Goal: Information Seeking & Learning: Find specific fact

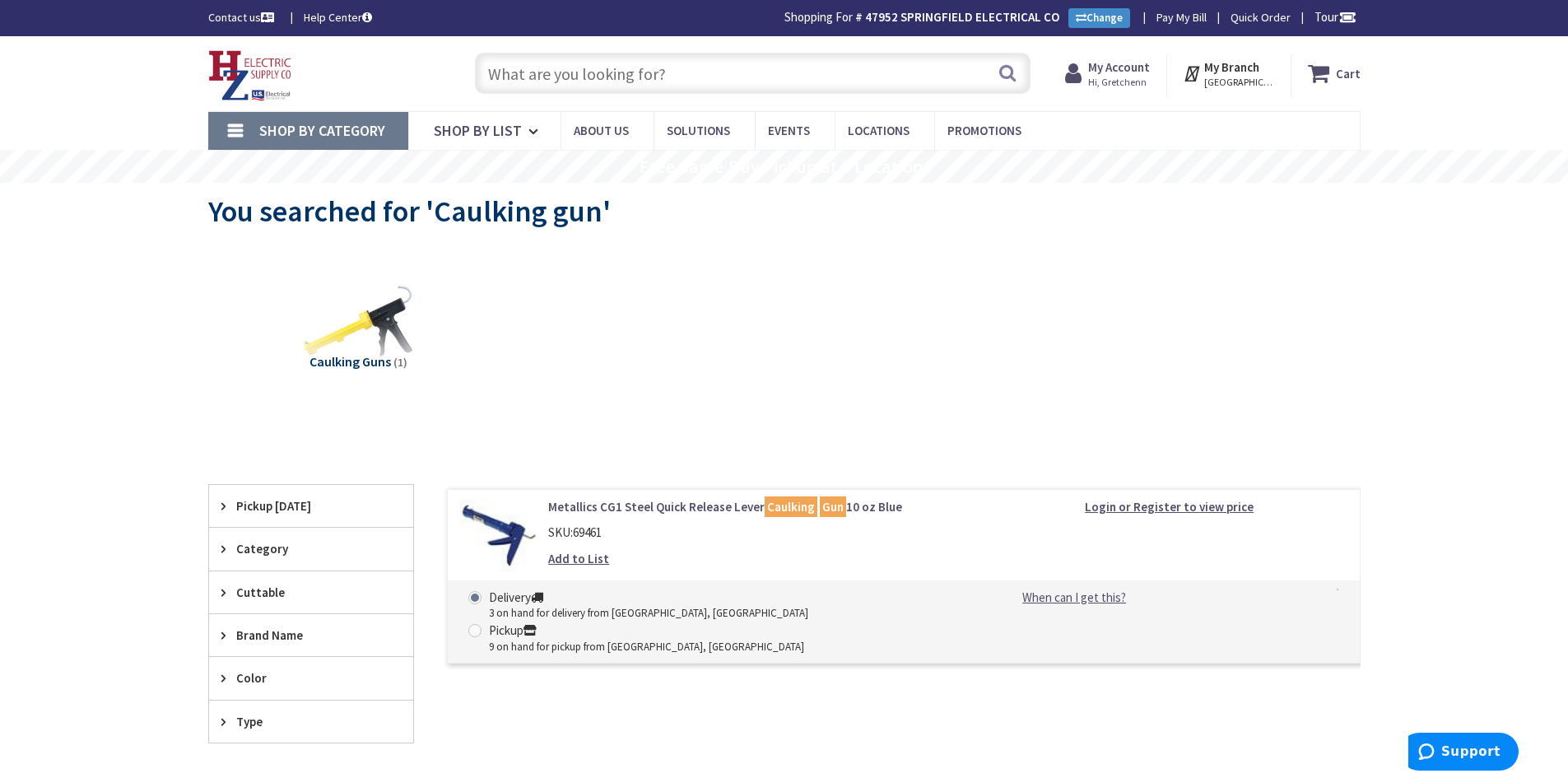
click at [665, 82] on input "text" at bounding box center [753, 73] width 556 height 41
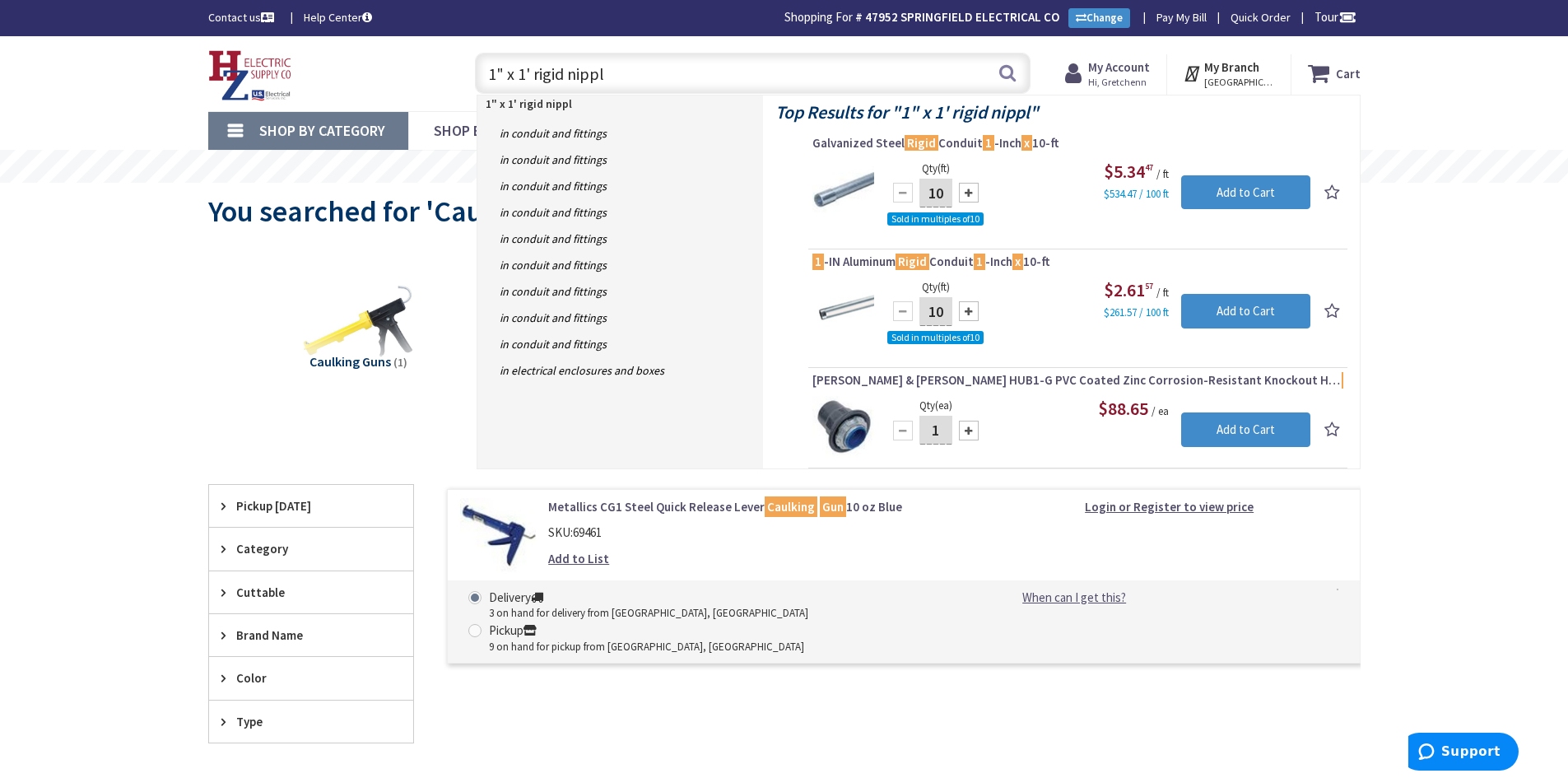
type input "1" x 1' rigid nipple"
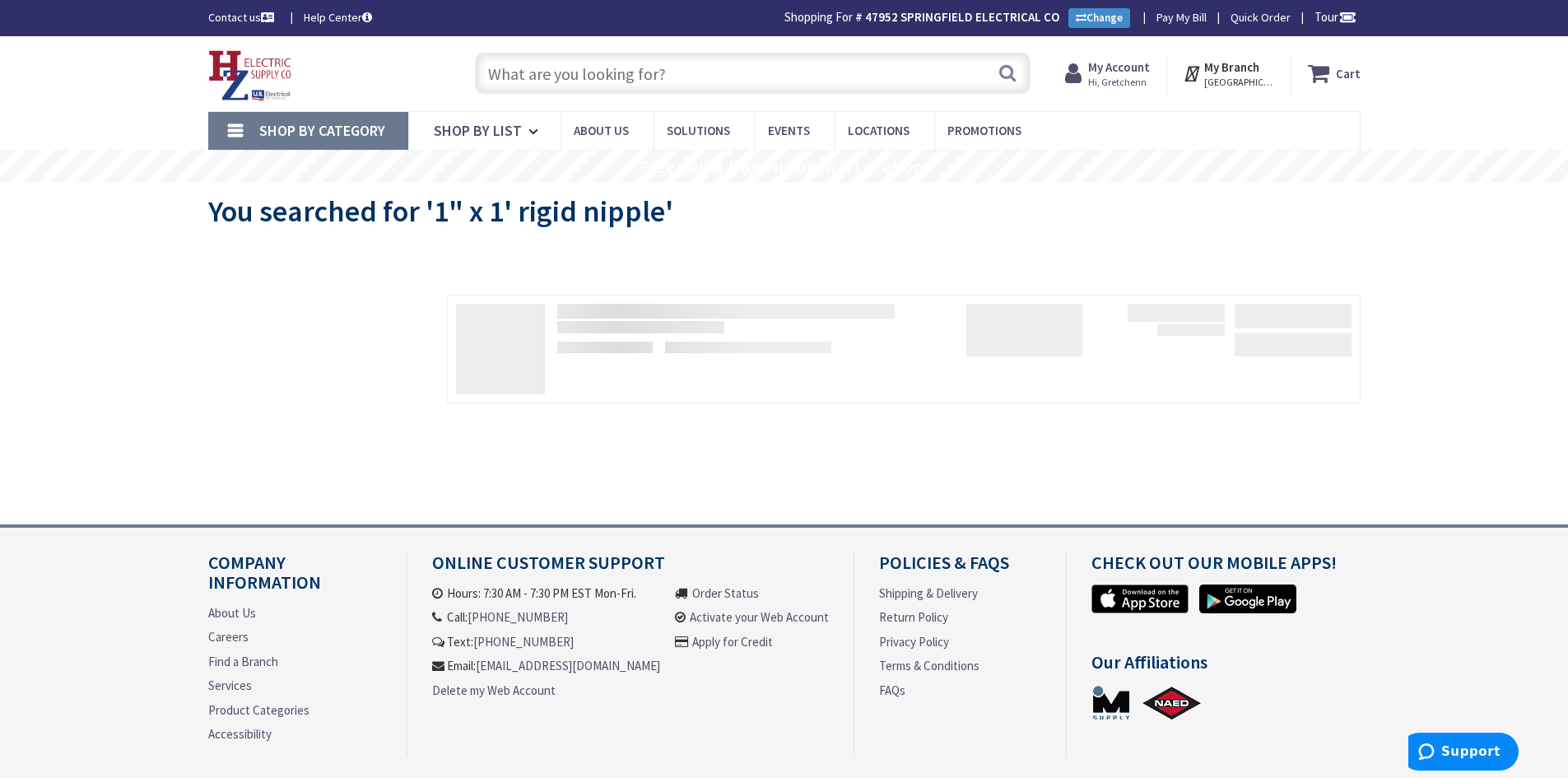
click at [722, 67] on input "text" at bounding box center [753, 73] width 556 height 41
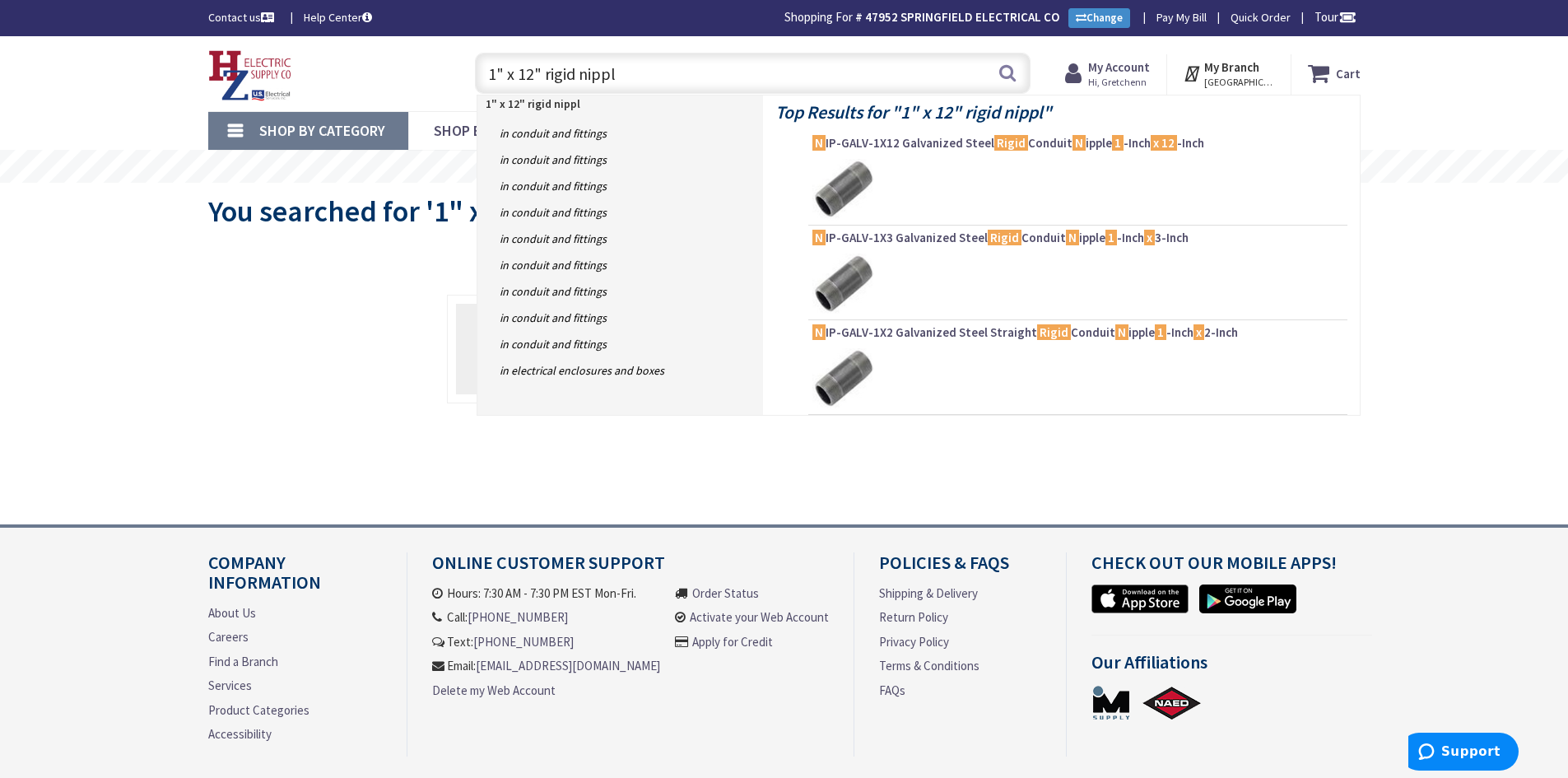
type input "1" x 12" rigid nipple"
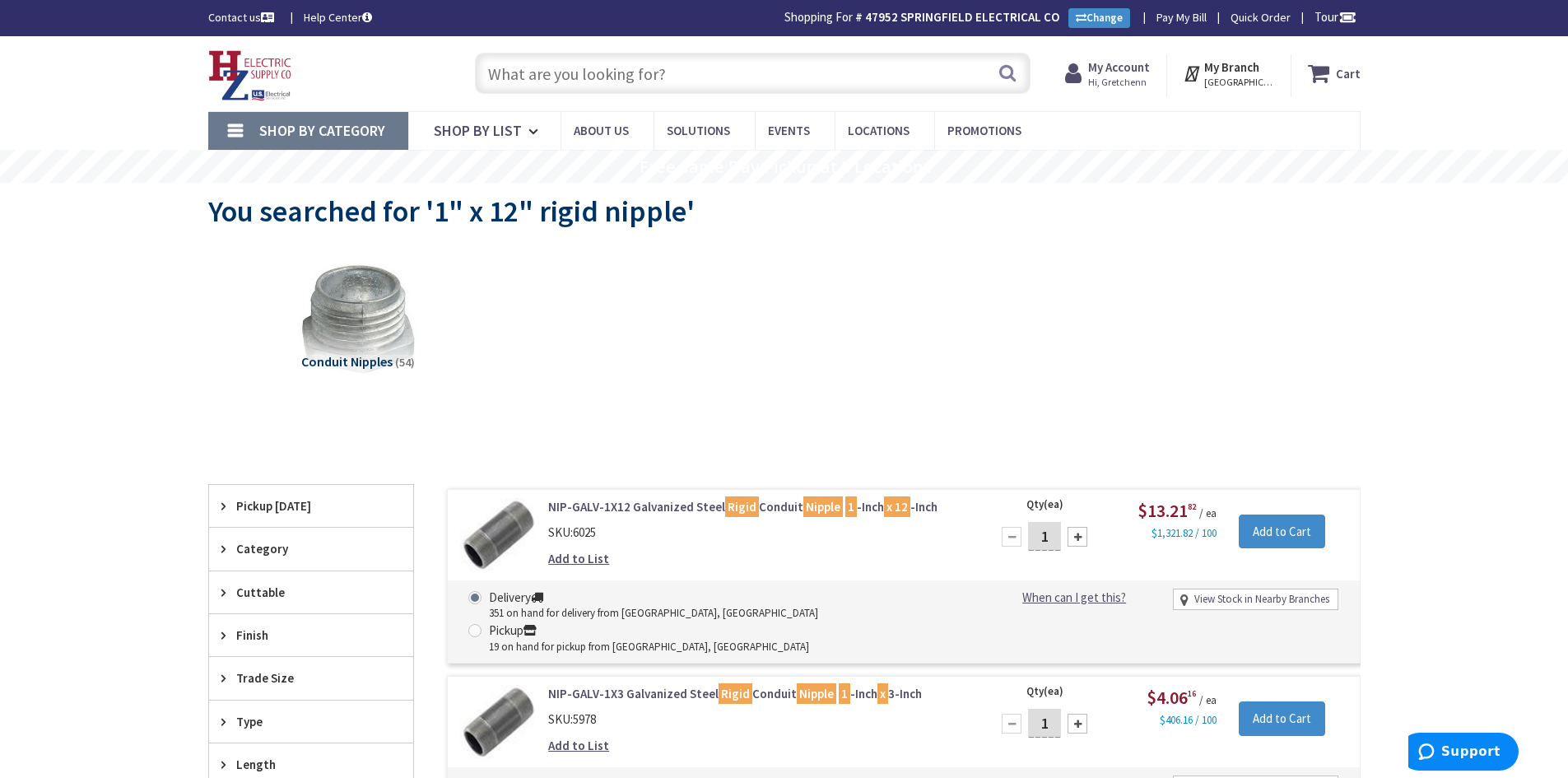
click at [498, 80] on input "text" at bounding box center [753, 73] width 556 height 41
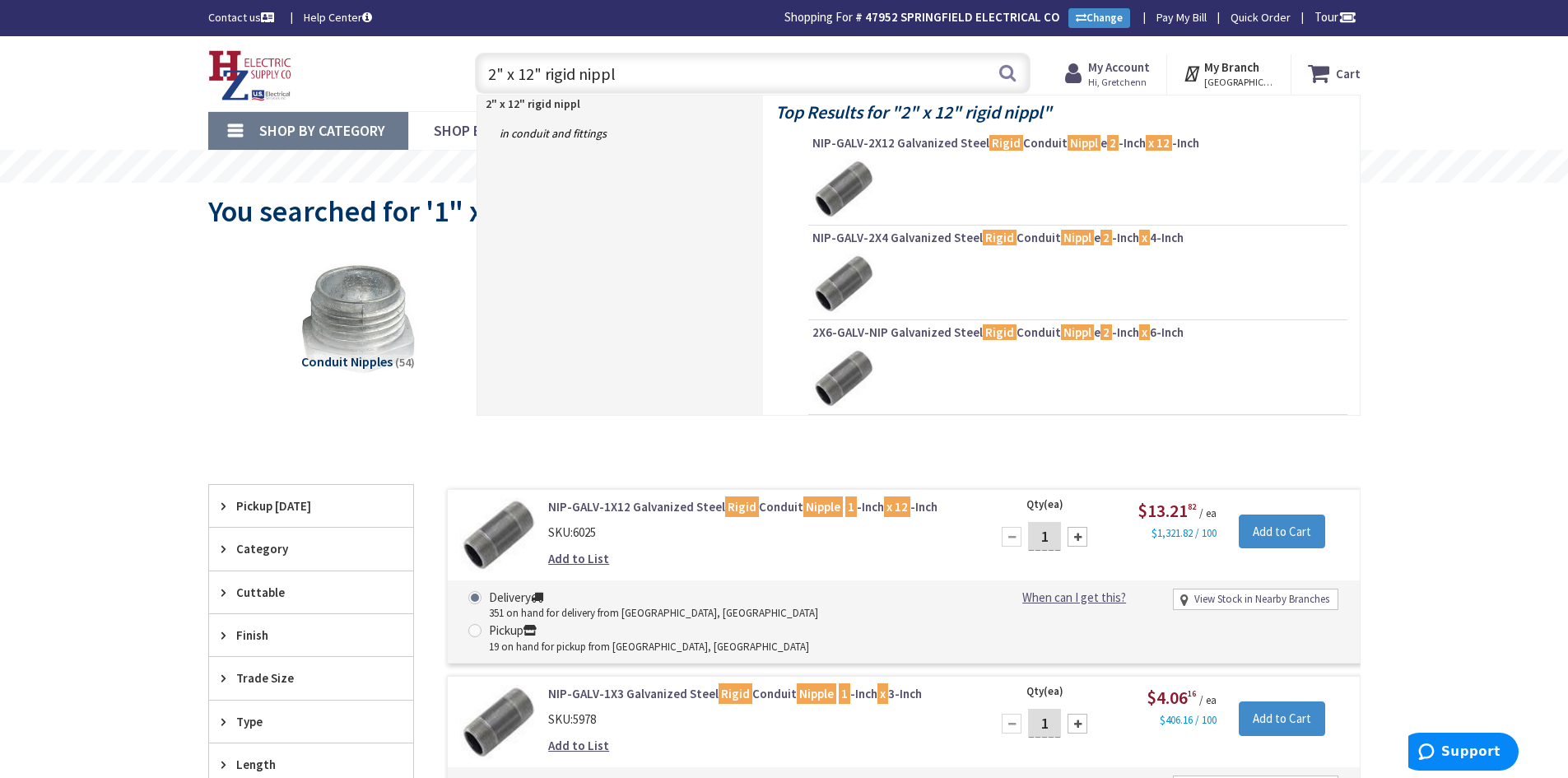
type input "2" x 12" rigid nipple"
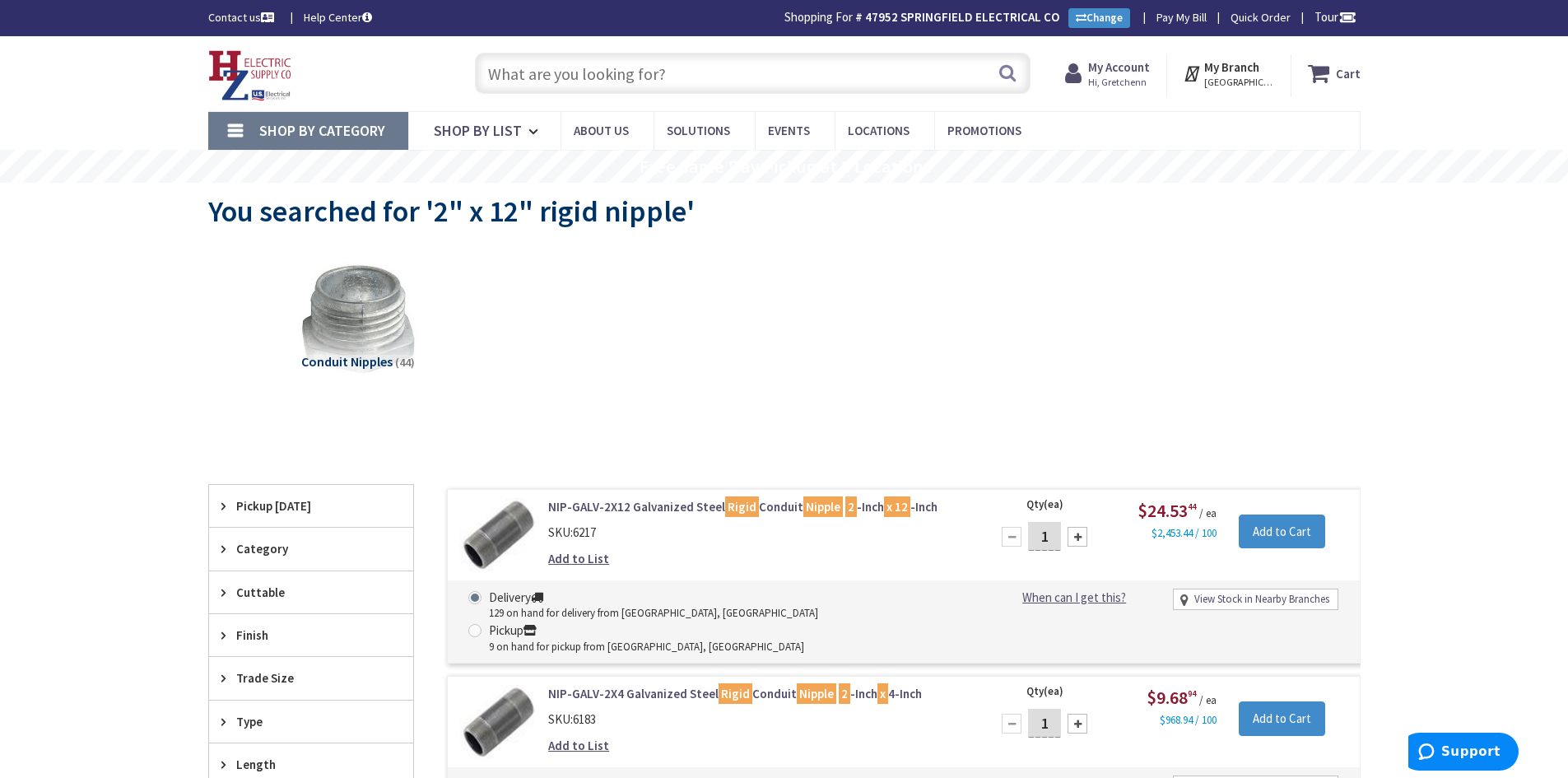
click at [656, 60] on input "text" at bounding box center [753, 73] width 556 height 41
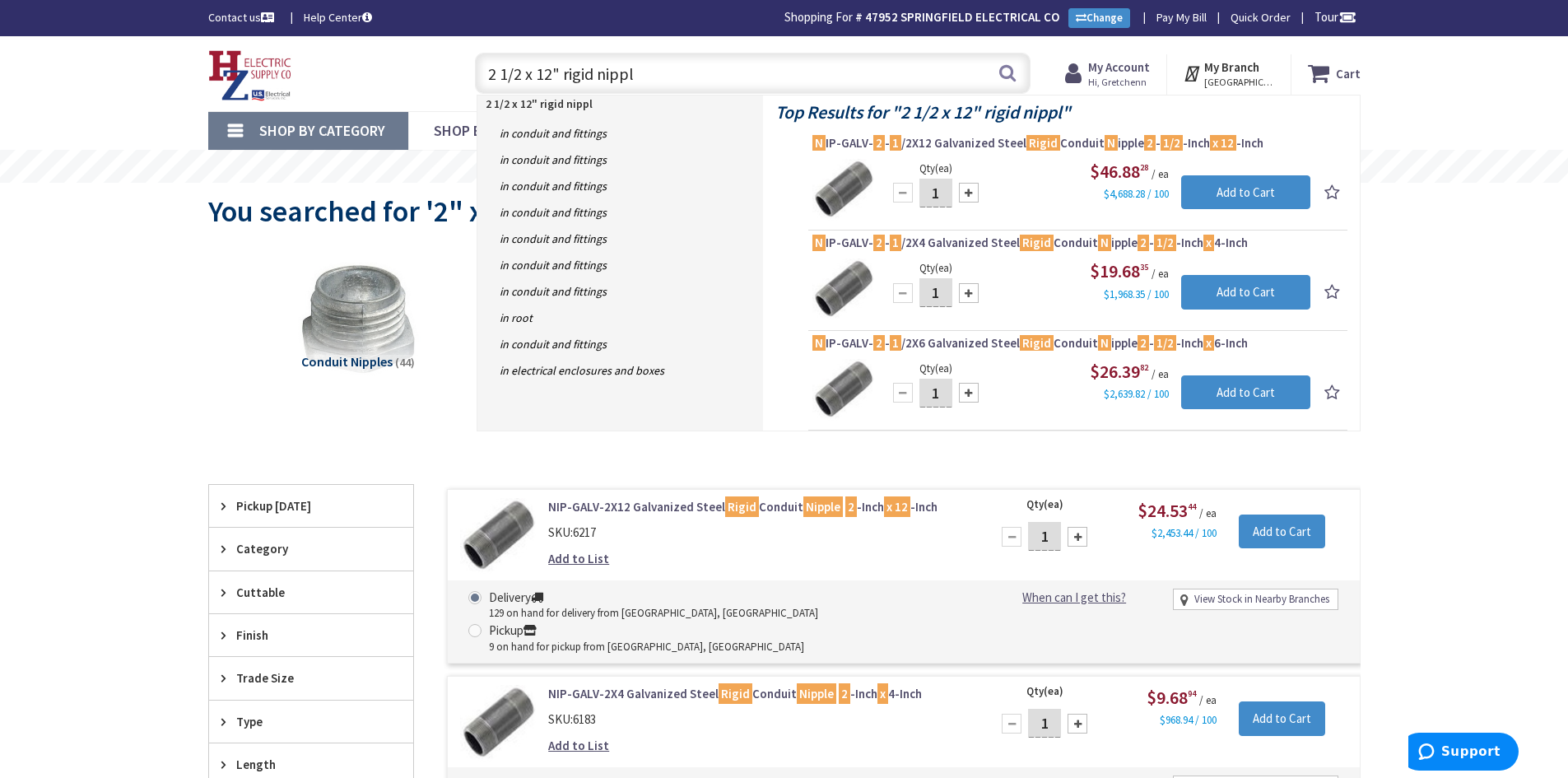
type input "2 1/2 x 12" rigid nipple"
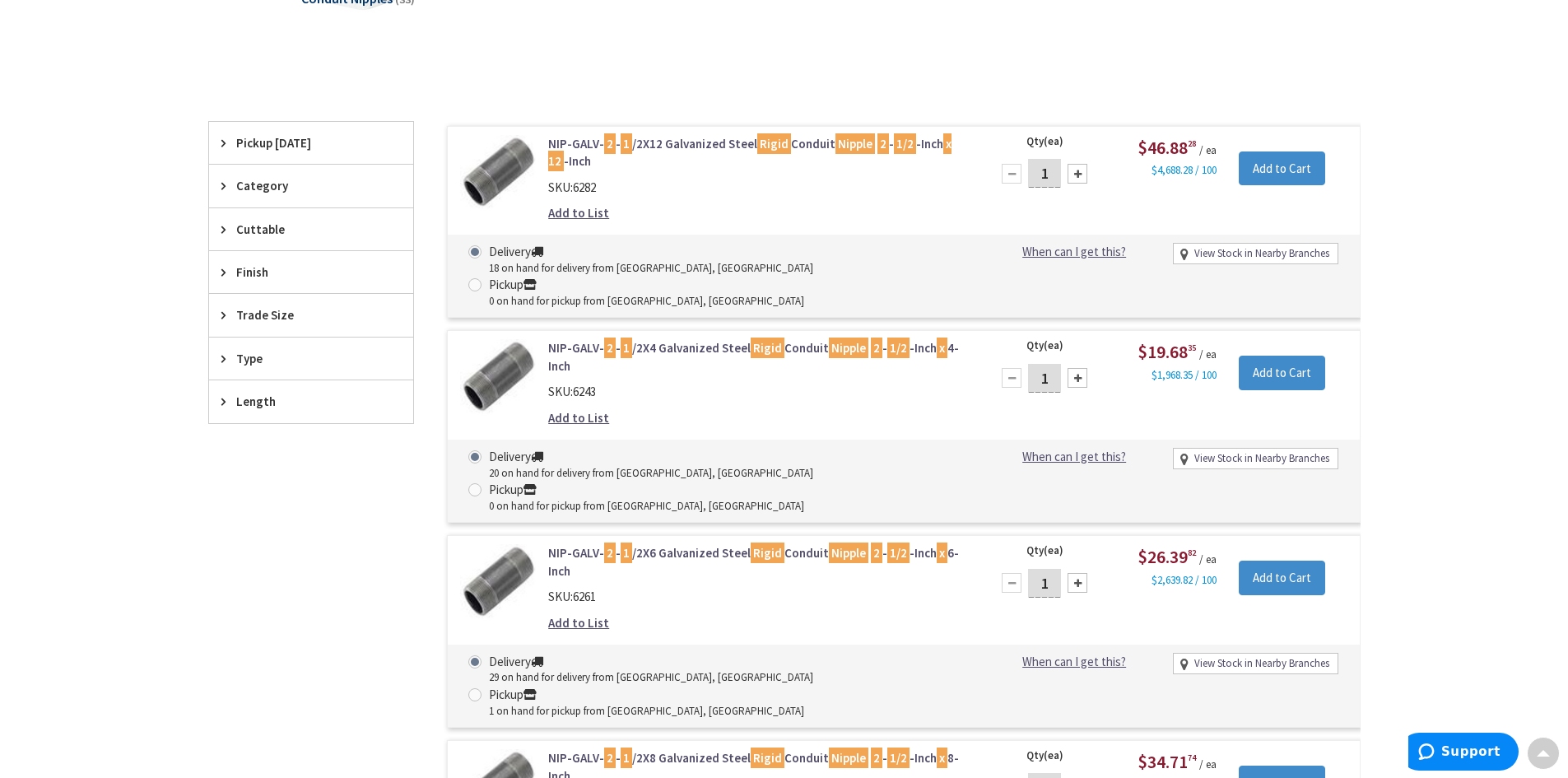
scroll to position [164, 0]
